Goal: Task Accomplishment & Management: Complete application form

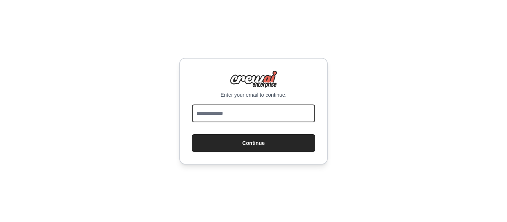
click at [218, 118] on input "email" at bounding box center [253, 114] width 123 height 18
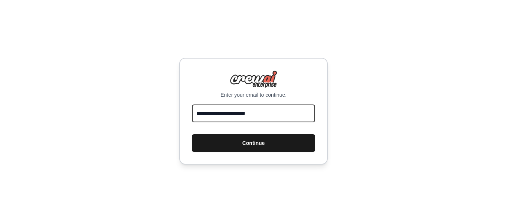
type input "**********"
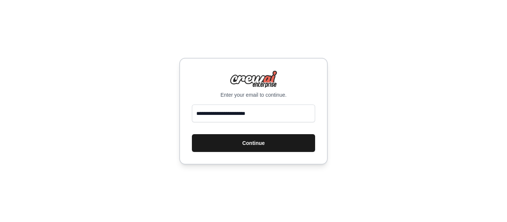
click at [264, 143] on button "Continue" at bounding box center [253, 143] width 123 height 18
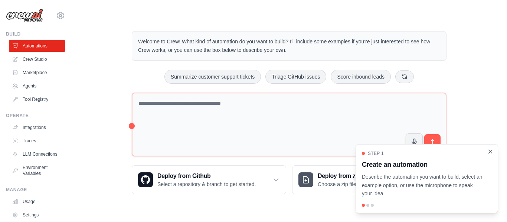
click at [489, 153] on icon "Close walkthrough" at bounding box center [490, 151] width 3 height 3
